Goal: Information Seeking & Learning: Check status

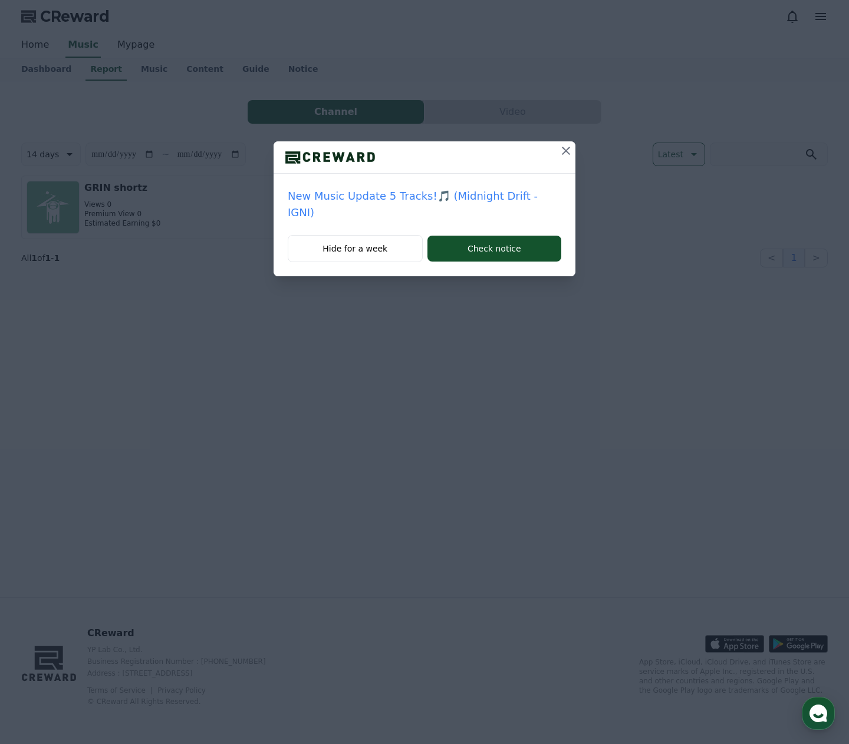
click at [559, 155] on icon at bounding box center [566, 151] width 14 height 14
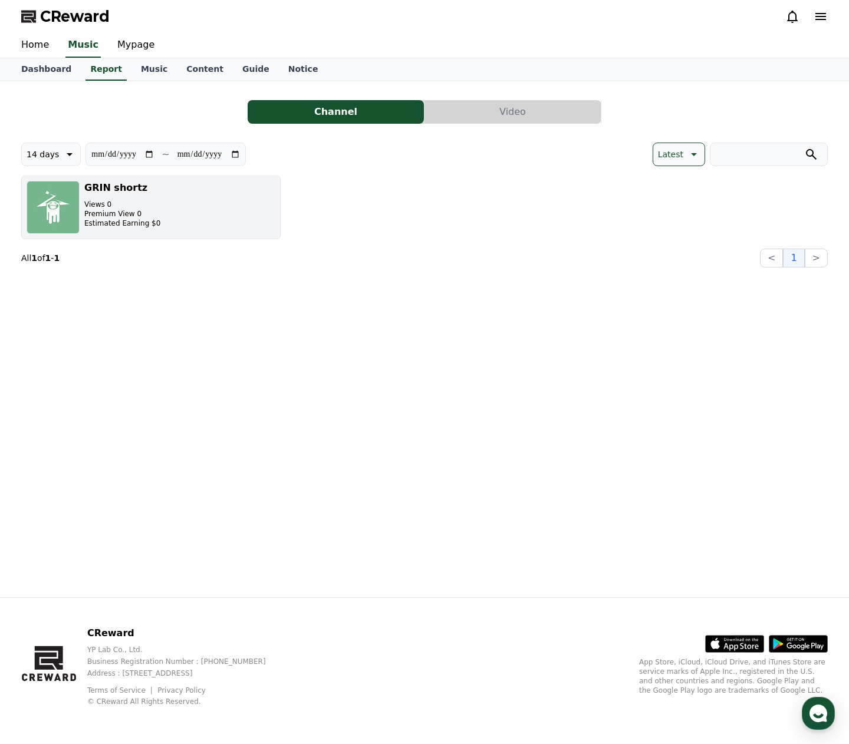
click at [130, 224] on p "Estimated Earning $0" at bounding box center [122, 223] width 76 height 9
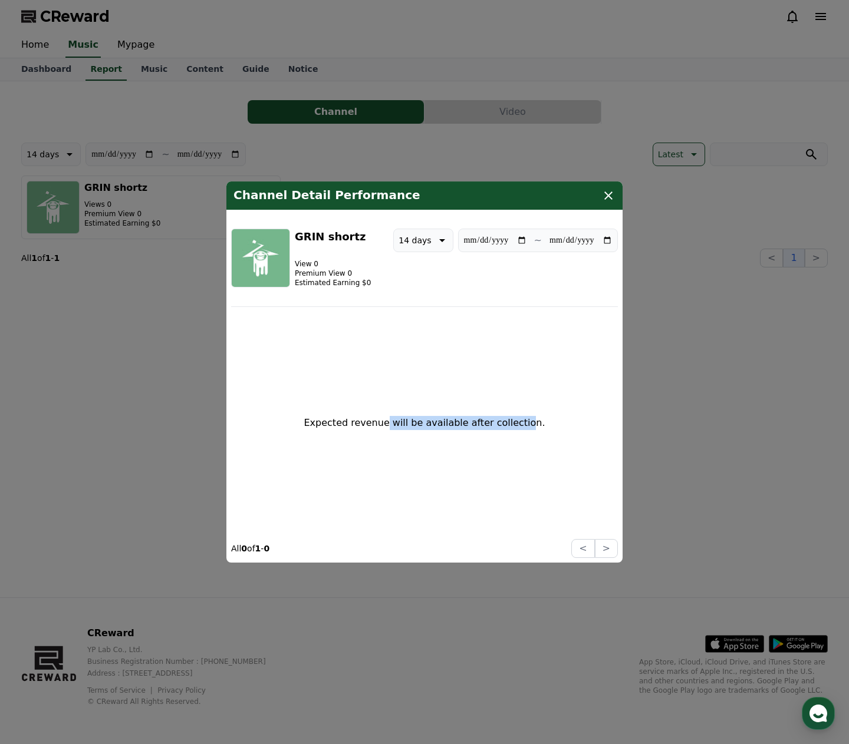
drag, startPoint x: 395, startPoint y: 426, endPoint x: 519, endPoint y: 428, distance: 123.8
click at [519, 428] on p "Expected revenue will be available after collection." at bounding box center [424, 423] width 241 height 14
click at [611, 197] on icon "modal" at bounding box center [608, 196] width 8 height 8
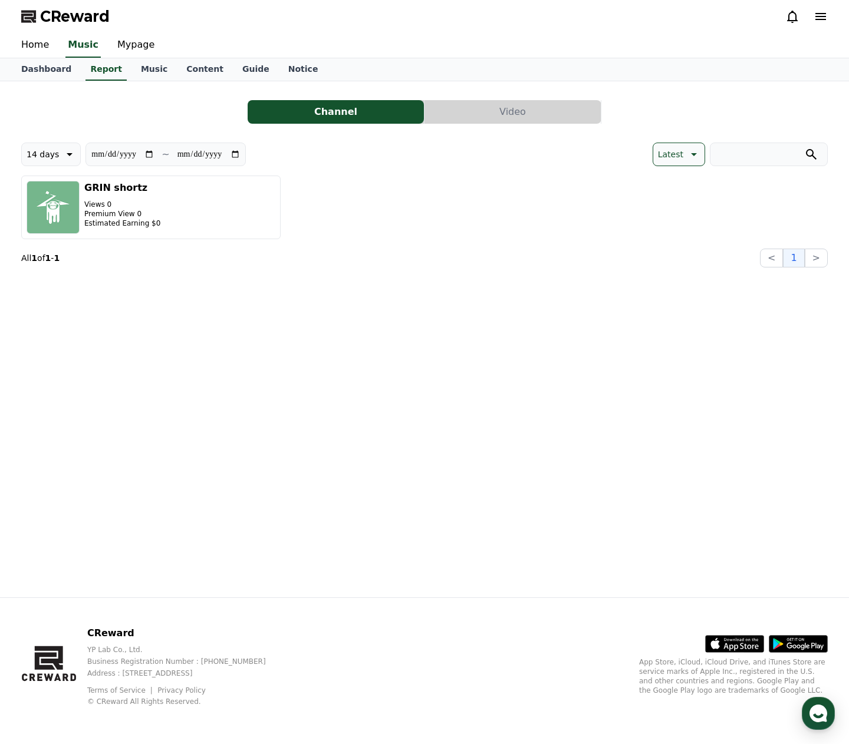
click at [161, 289] on div "**********" at bounding box center [424, 339] width 825 height 516
click at [137, 75] on link "Music" at bounding box center [153, 69] width 45 height 22
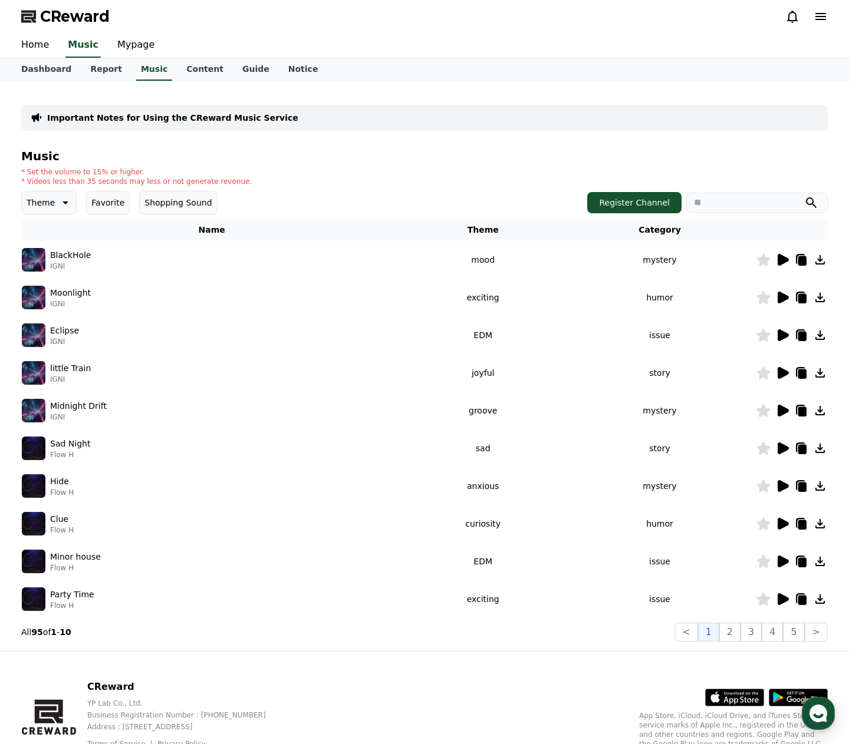
drag, startPoint x: 38, startPoint y: 181, endPoint x: 172, endPoint y: 183, distance: 133.8
click at [172, 183] on p "* Videos less than 35 seconds may less or not generate revenue." at bounding box center [136, 181] width 230 height 9
drag, startPoint x: 196, startPoint y: 184, endPoint x: 232, endPoint y: 182, distance: 36.0
click at [232, 182] on div "* Set the volume to 15% or higher. * Videos less than 35 seconds may less or no…" at bounding box center [424, 176] width 806 height 19
click at [242, 187] on div "Music * Set the volume to 15% or higher. * Videos less than 35 seconds may less…" at bounding box center [424, 396] width 806 height 492
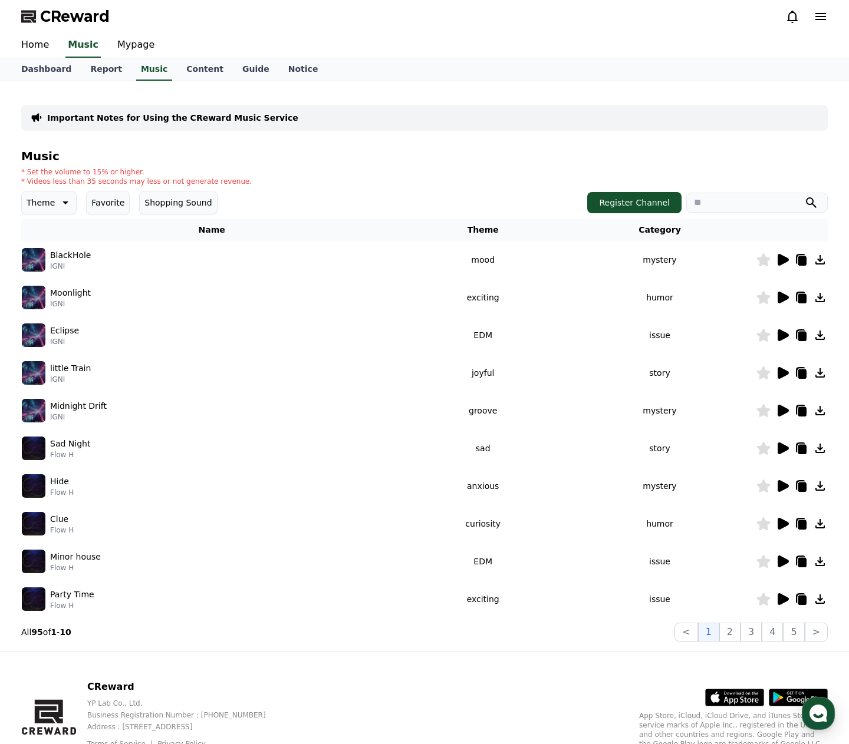
drag, startPoint x: 128, startPoint y: 184, endPoint x: 141, endPoint y: 184, distance: 13.0
click at [141, 184] on p "* Videos less than 35 seconds may less or not generate revenue." at bounding box center [136, 181] width 230 height 9
click at [171, 182] on p "* Videos less than 35 seconds may less or not generate revenue." at bounding box center [136, 181] width 230 height 9
drag, startPoint x: 183, startPoint y: 182, endPoint x: 203, endPoint y: 182, distance: 20.0
click at [200, 182] on p "* Videos less than 35 seconds may less or not generate revenue." at bounding box center [136, 181] width 230 height 9
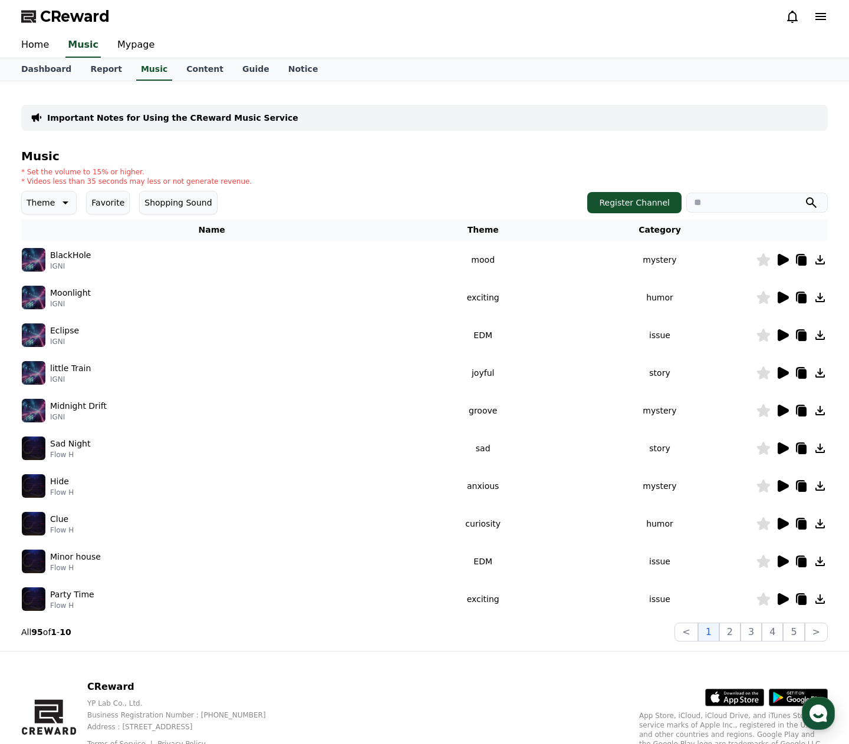
drag, startPoint x: 213, startPoint y: 182, endPoint x: 222, endPoint y: 183, distance: 8.9
click at [218, 182] on p "* Videos less than 35 seconds may less or not generate revenue." at bounding box center [136, 181] width 230 height 9
click at [92, 73] on link "Report" at bounding box center [106, 69] width 51 height 22
